Goal: Task Accomplishment & Management: Use online tool/utility

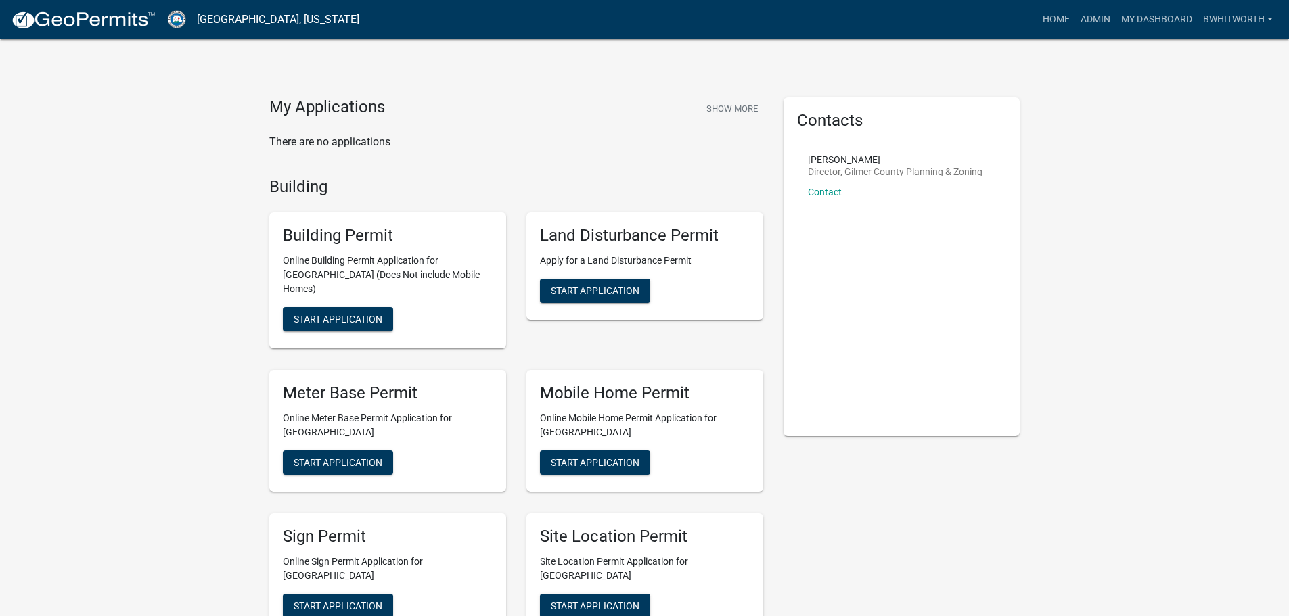
scroll to position [68, 0]
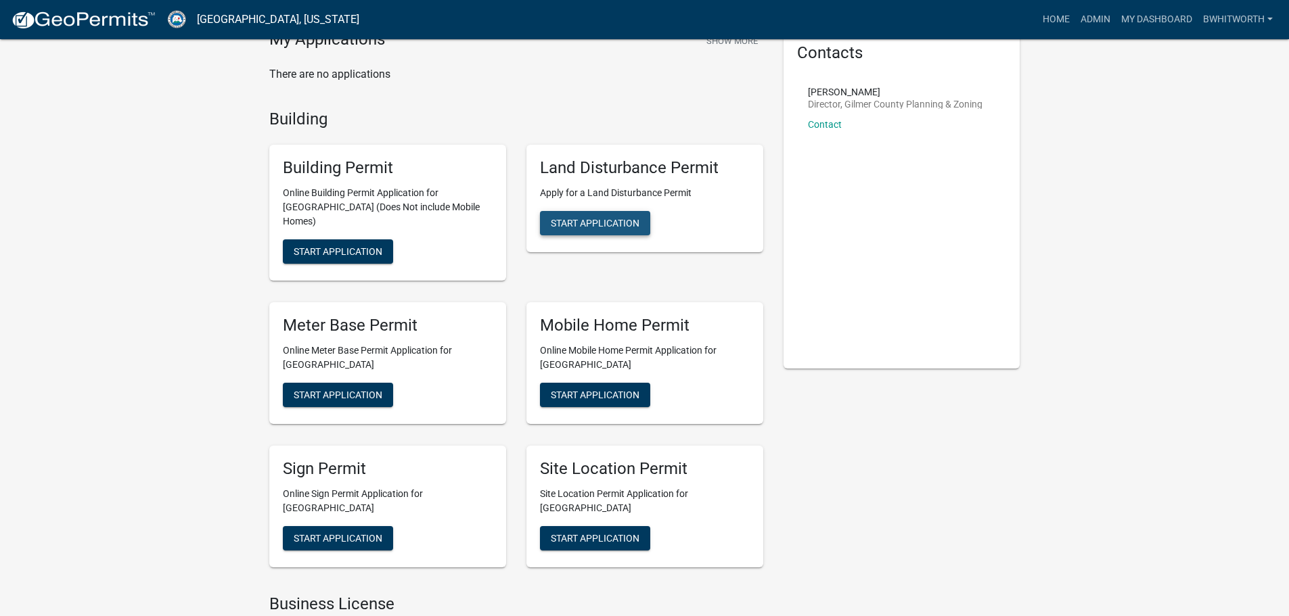
click at [621, 223] on span "Start Application" at bounding box center [595, 223] width 89 height 11
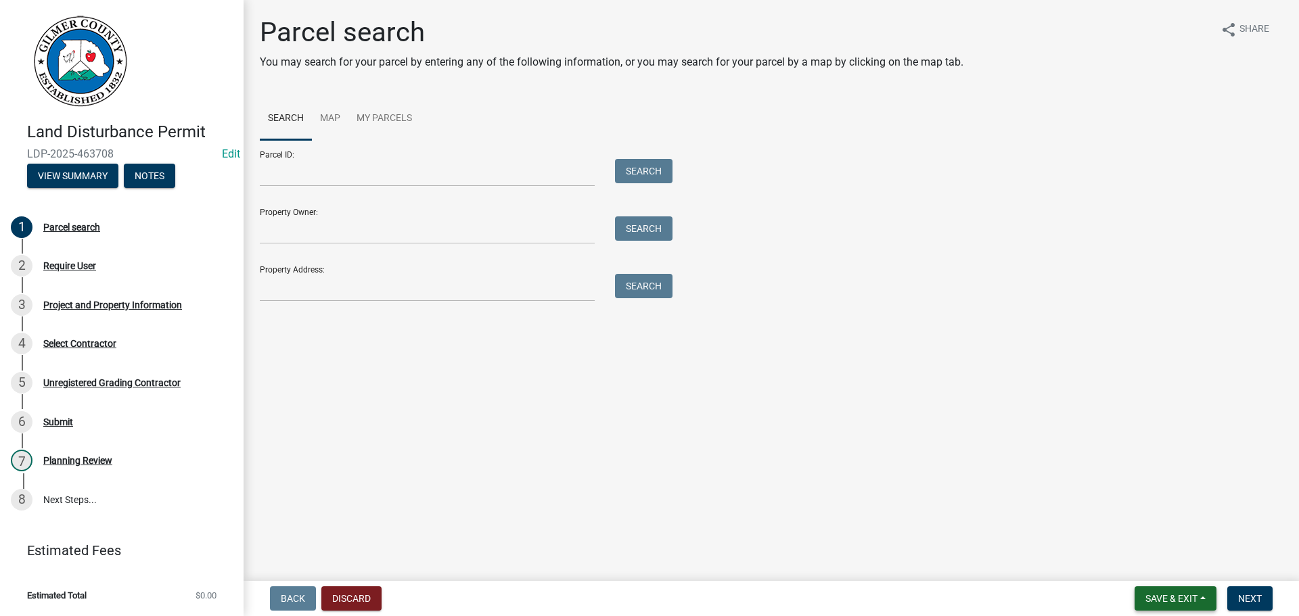
click at [1172, 597] on span "Save & Exit" at bounding box center [1172, 598] width 52 height 11
click at [353, 597] on button "Discard" at bounding box center [351, 599] width 60 height 24
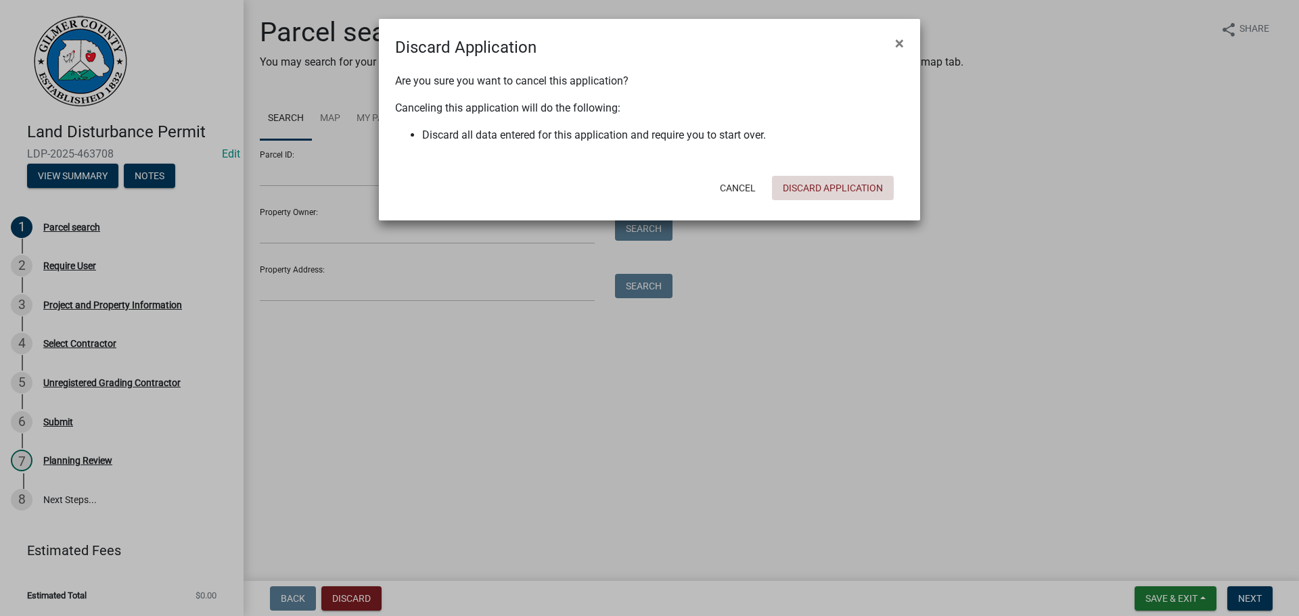
click at [827, 191] on button "Discard Application" at bounding box center [833, 188] width 122 height 24
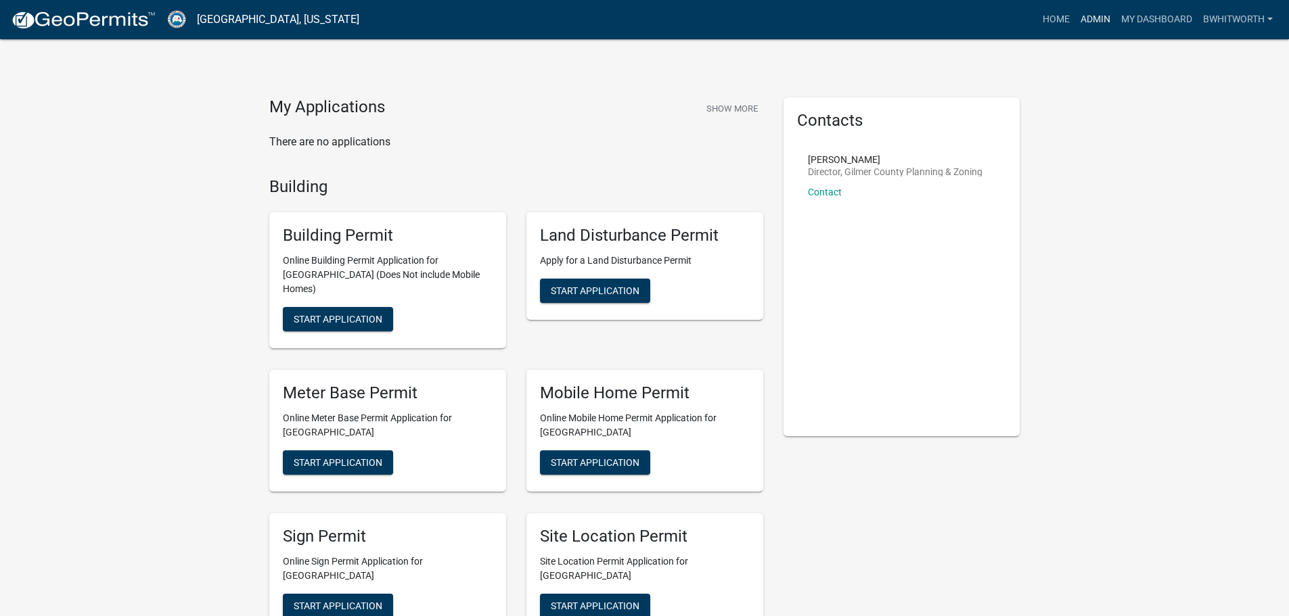
click at [1087, 18] on link "Admin" at bounding box center [1095, 20] width 41 height 26
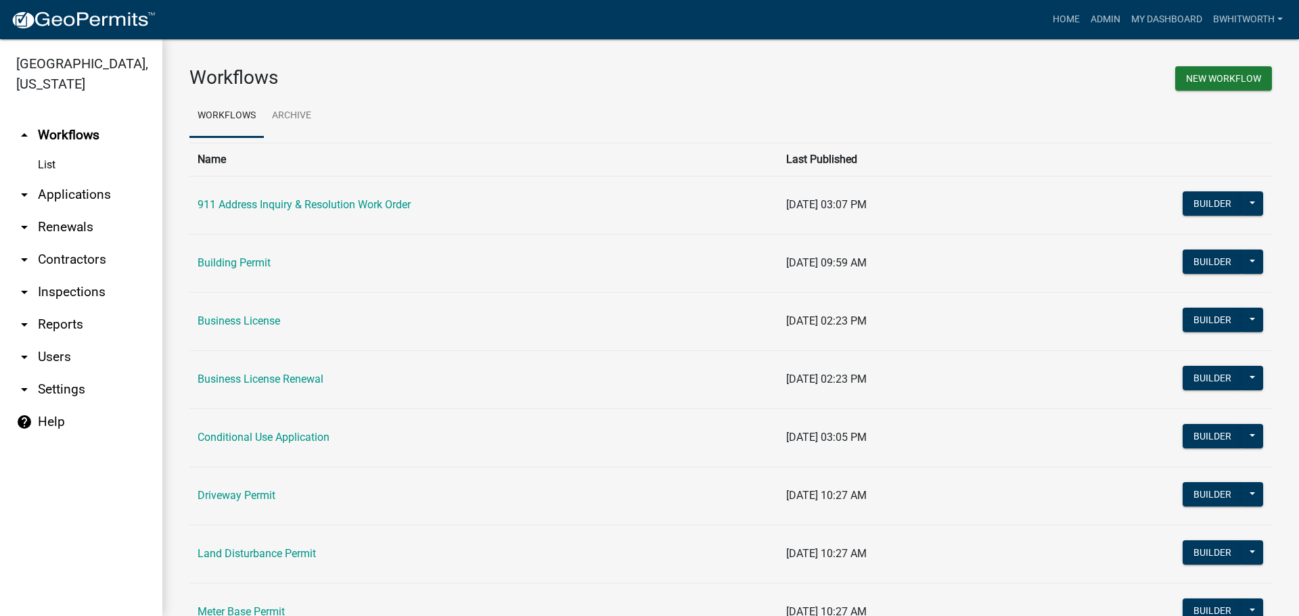
click at [81, 194] on link "arrow_drop_down Applications" at bounding box center [81, 195] width 162 height 32
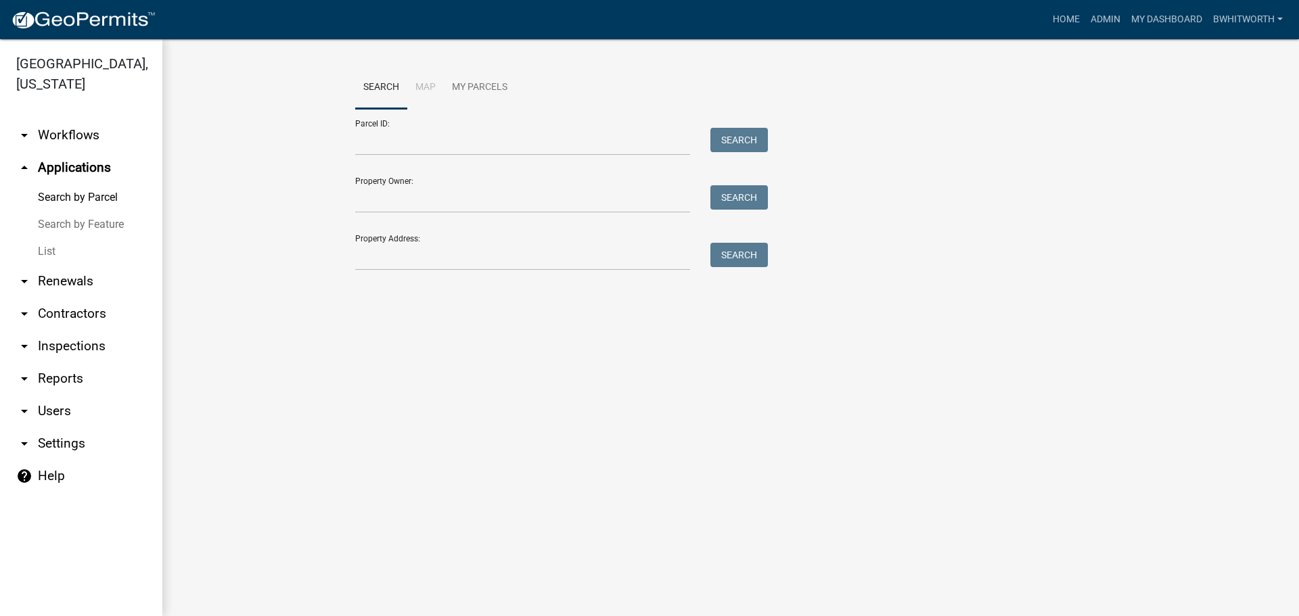
click at [45, 248] on link "List" at bounding box center [81, 251] width 162 height 27
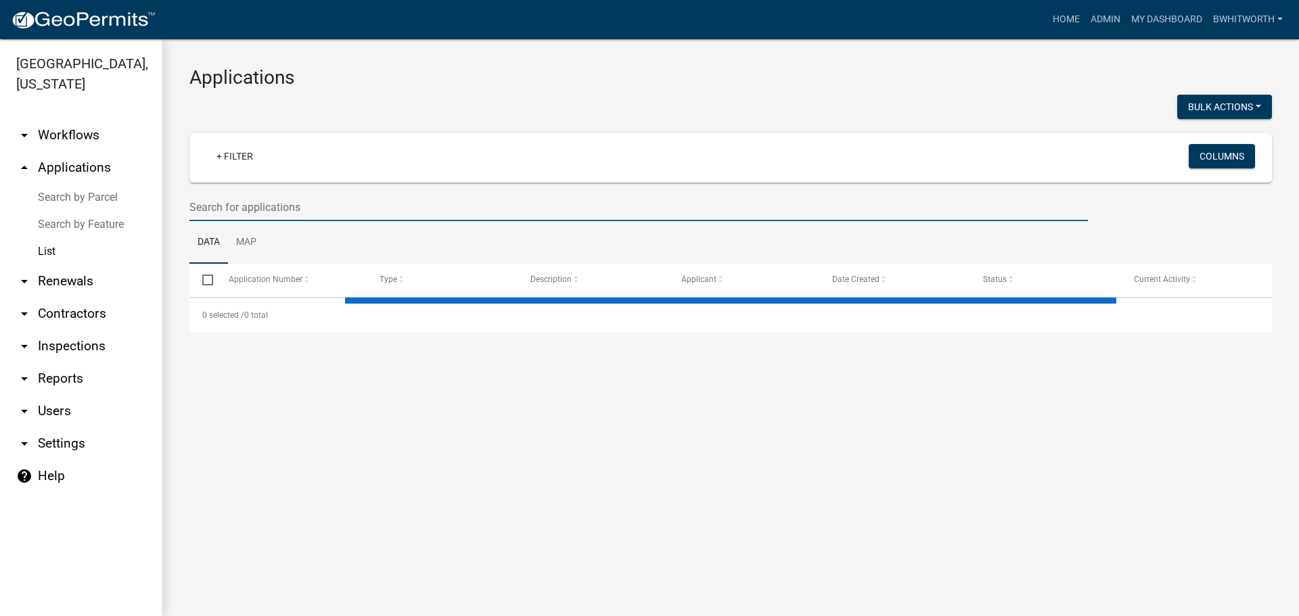
click at [347, 204] on input "text" at bounding box center [638, 208] width 899 height 28
type input "ingersoll"
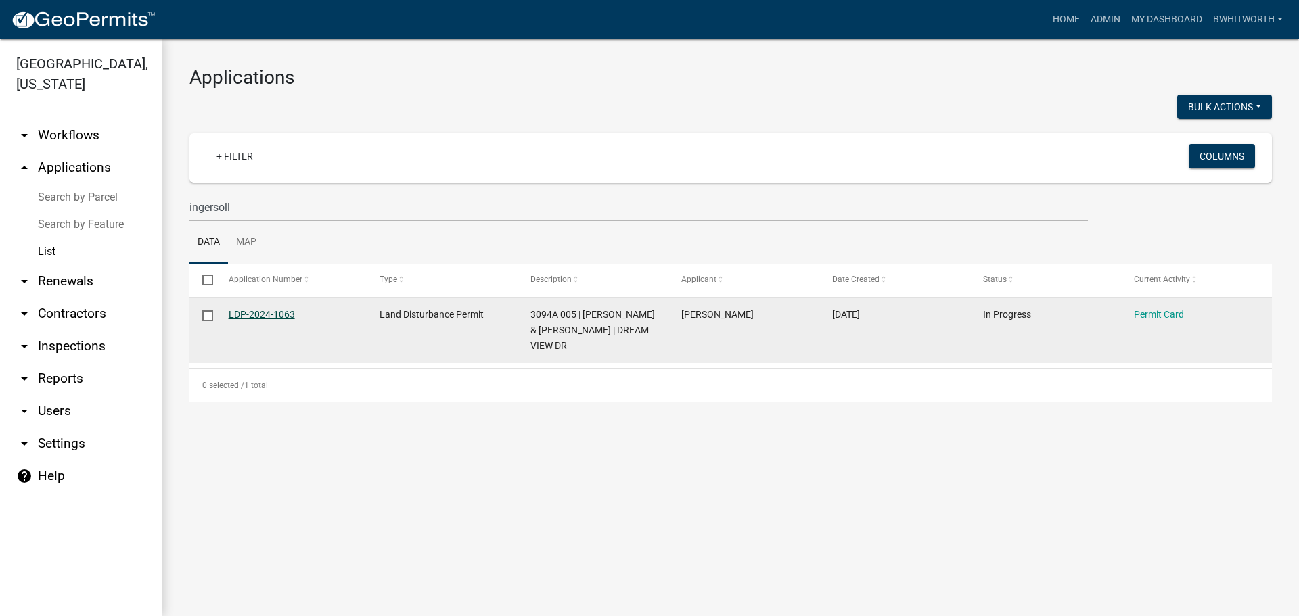
click at [248, 317] on link "LDP-2024-1063" at bounding box center [262, 314] width 66 height 11
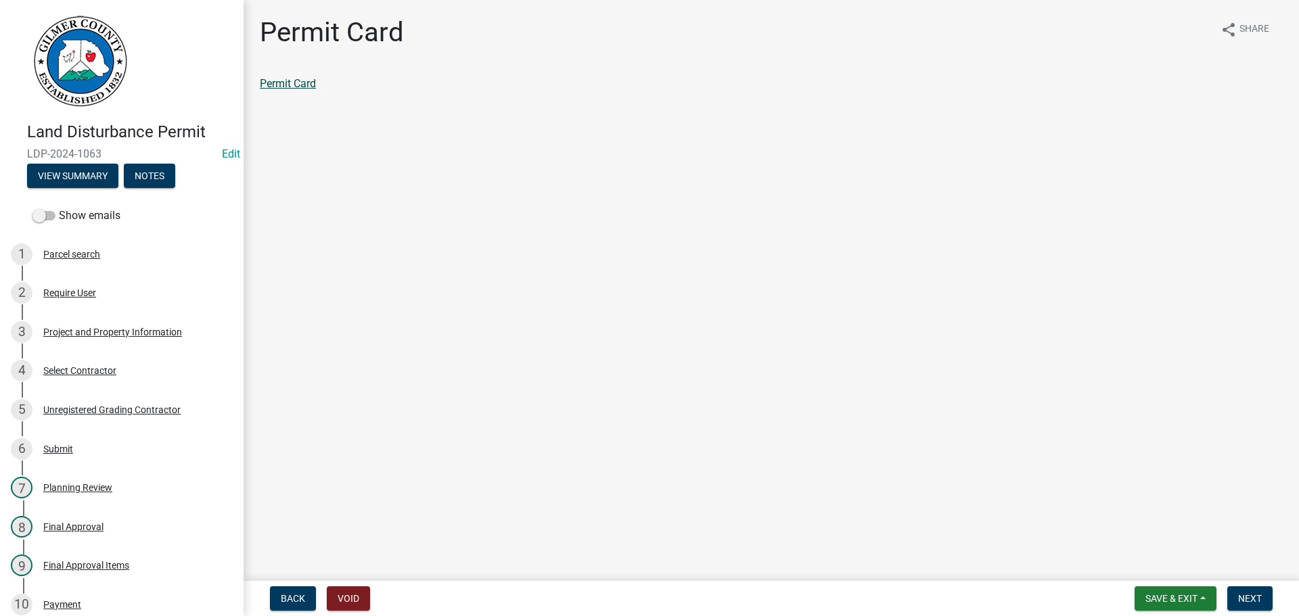
click at [298, 78] on link "Permit Card" at bounding box center [288, 83] width 56 height 13
